Goal: Find specific page/section: Find specific page/section

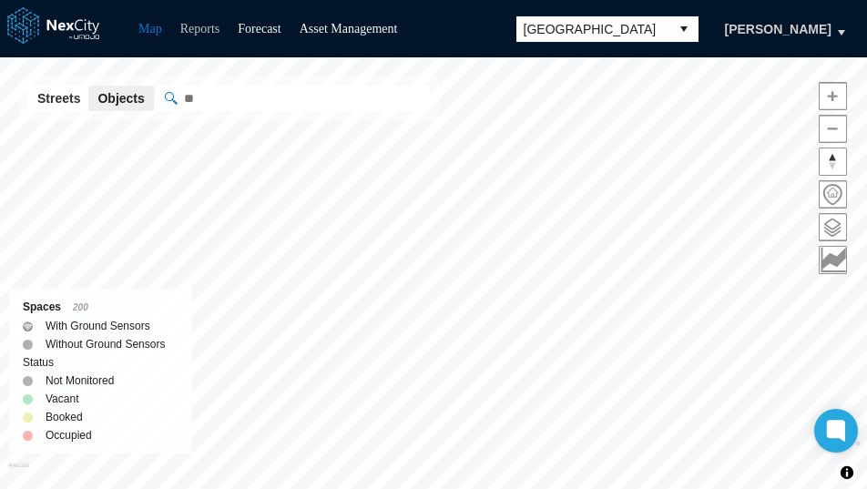
click at [208, 28] on link "Reports" at bounding box center [200, 29] width 40 height 14
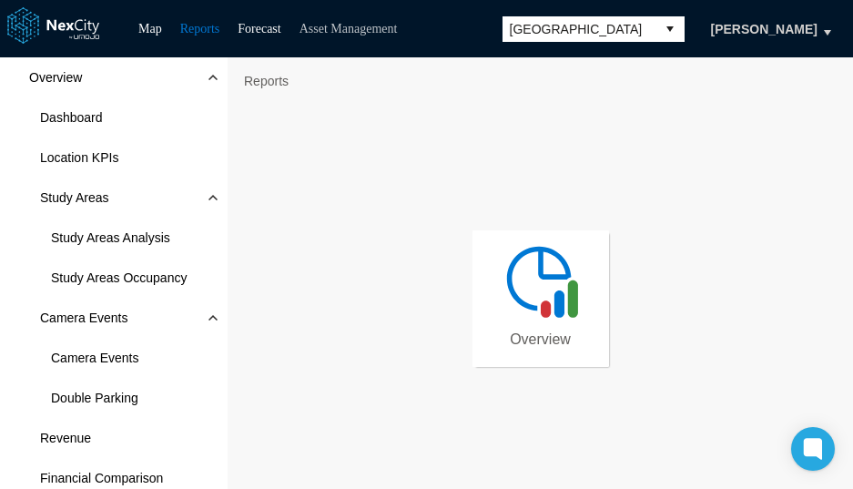
click at [355, 23] on link "Asset Management" at bounding box center [349, 29] width 98 height 14
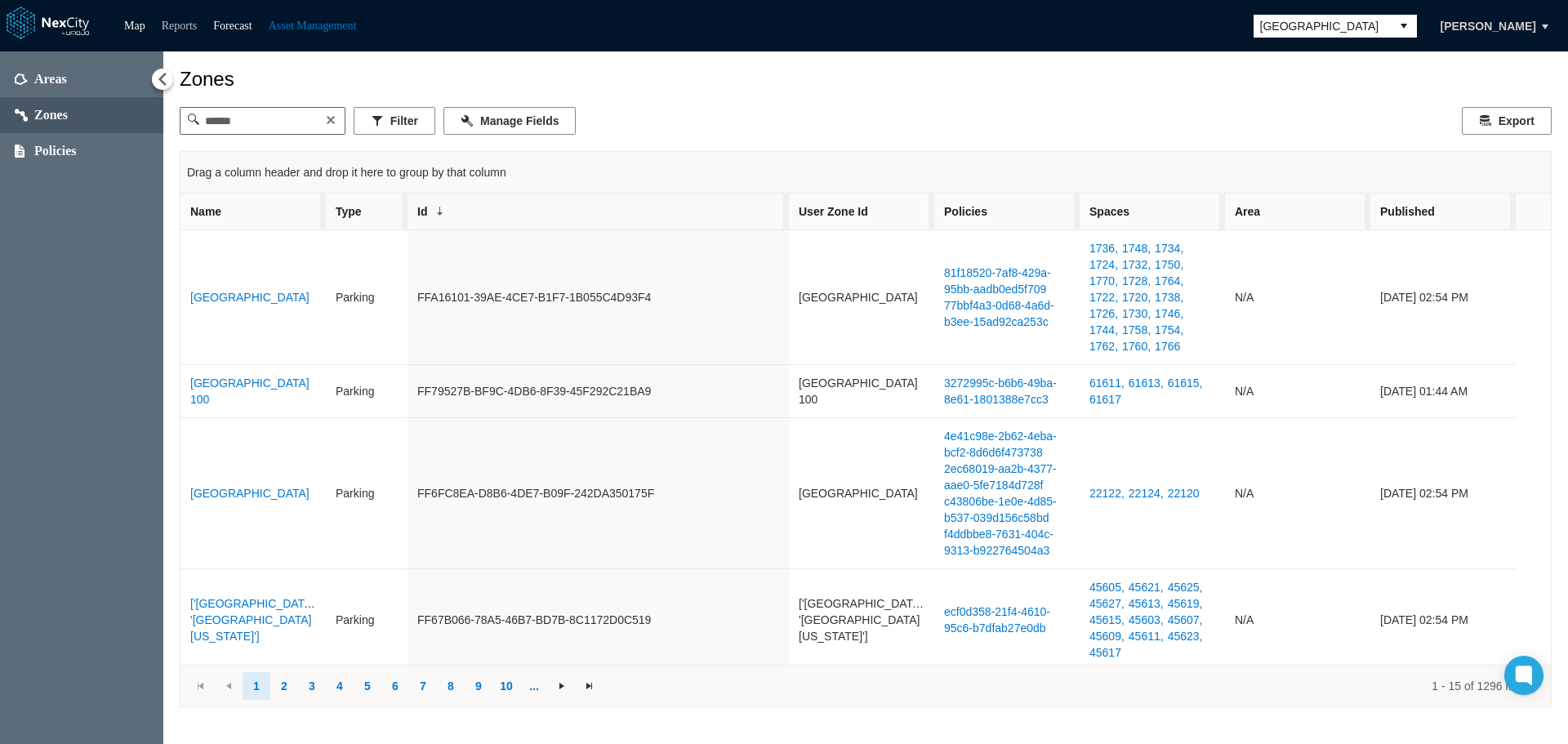
click at [195, 22] on link "Reports" at bounding box center [179, 26] width 36 height 13
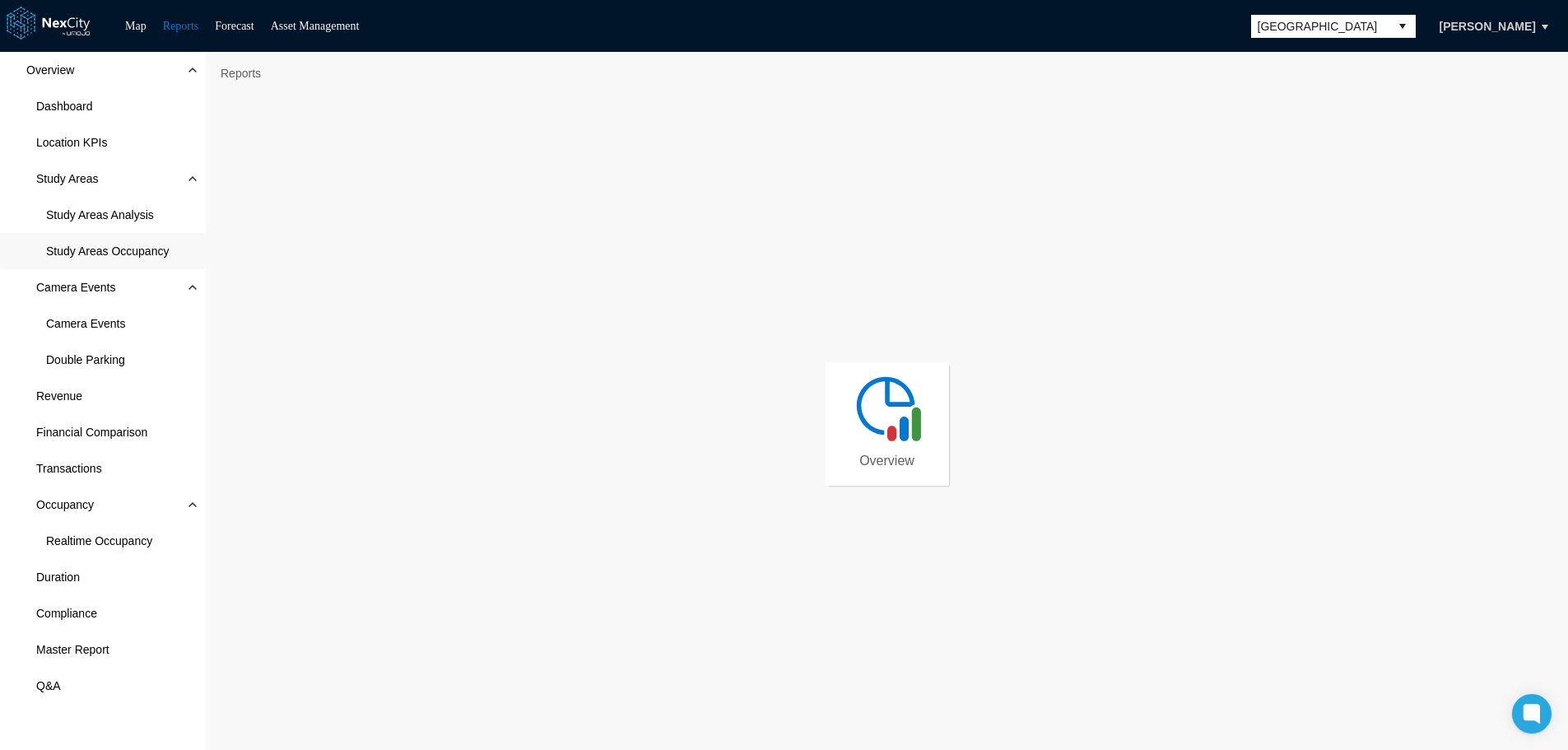
click at [88, 255] on span "Study Areas Occupancy" at bounding box center [108, 252] width 123 height 16
